Goal: Navigation & Orientation: Find specific page/section

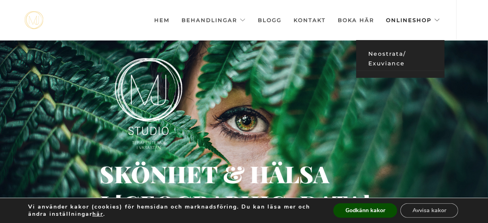
click at [373, 52] on link "Neostrata/ Exuviance" at bounding box center [400, 59] width 88 height 24
click at [387, 53] on link "Neostrata/ Exuviance" at bounding box center [400, 59] width 88 height 24
